Goal: Information Seeking & Learning: Learn about a topic

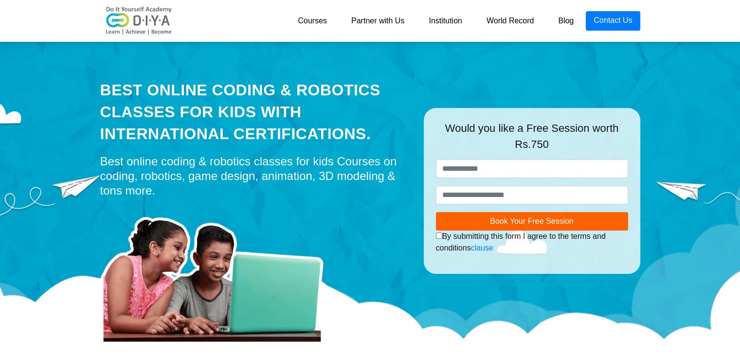
click at [274, 106] on div "Best Online Coding & Robotics Classes for kids with International Certification…" at bounding box center [254, 111] width 309 height 65
click at [441, 21] on link "Institution" at bounding box center [444, 20] width 57 height 19
click at [317, 19] on link "Courses" at bounding box center [313, 20] width 54 height 19
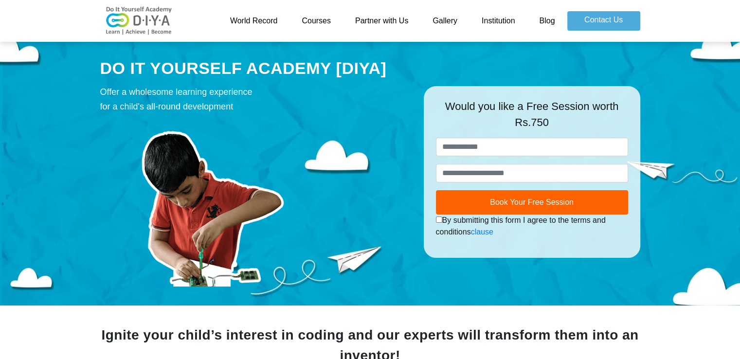
click at [274, 127] on img at bounding box center [212, 203] width 224 height 168
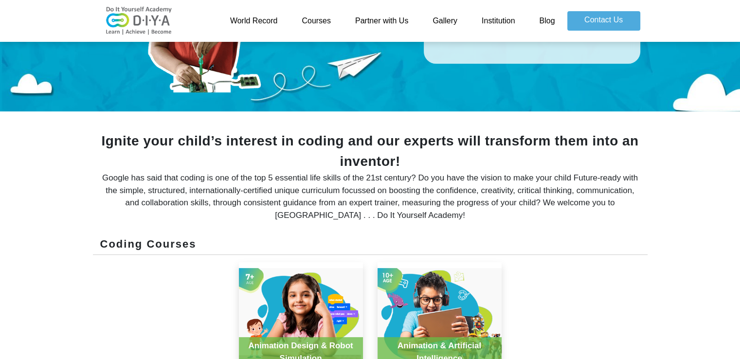
scroll to position [195, 0]
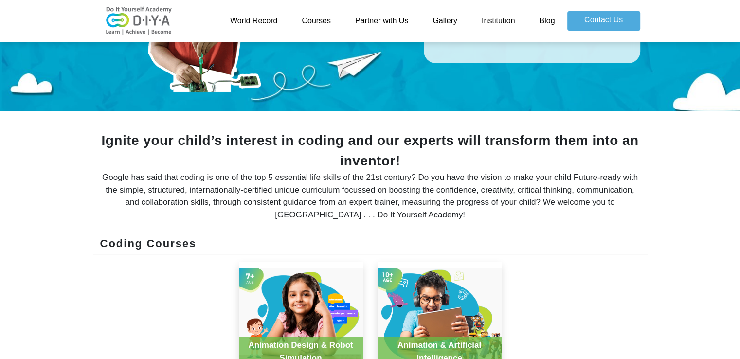
click at [321, 24] on link "Courses" at bounding box center [316, 20] width 54 height 19
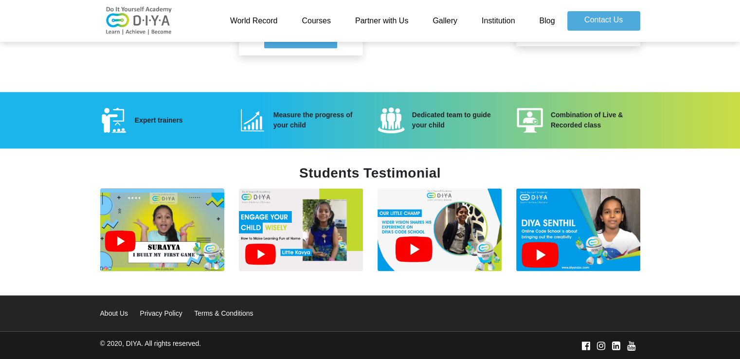
scroll to position [1311, 0]
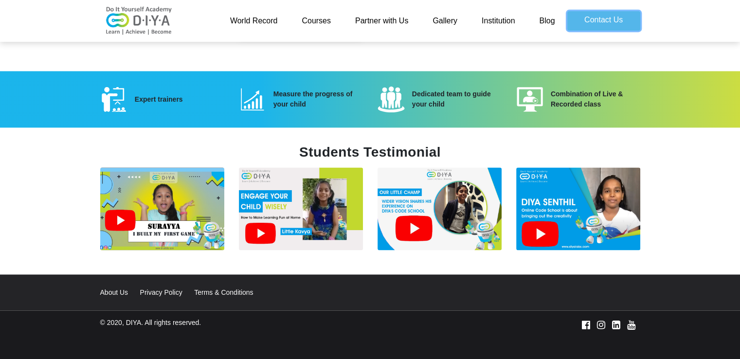
click at [590, 23] on link "Contact Us" at bounding box center [603, 20] width 73 height 19
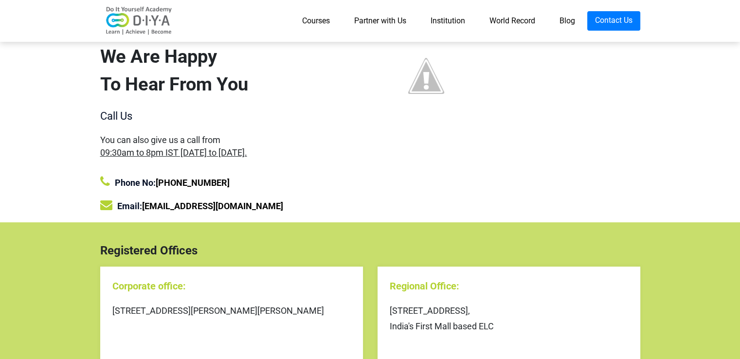
scroll to position [39, 0]
